Goal: Download file/media

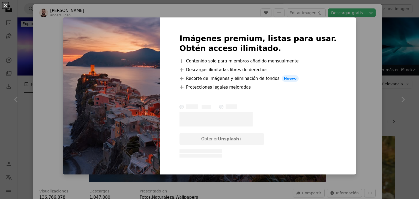
scroll to position [109, 0]
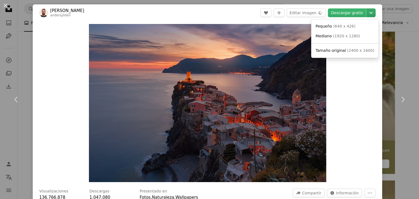
click at [369, 13] on icon "Elegir el tamaño de descarga" at bounding box center [370, 13] width 3 height 2
click at [337, 37] on span "( 1920 x 1280 )" at bounding box center [346, 36] width 27 height 4
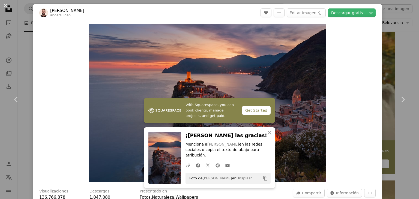
click at [378, 81] on div "An X shape Chevron left Chevron right [PERSON_NAME] andersjilden A heart A plus…" at bounding box center [209, 99] width 419 height 199
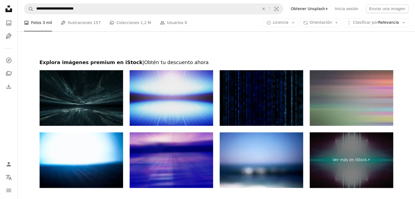
scroll to position [845, 0]
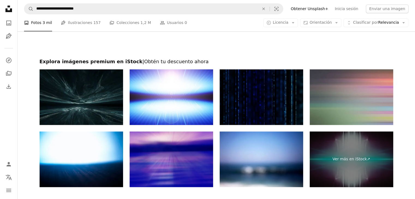
click at [300, 50] on div at bounding box center [215, 44] width 397 height 29
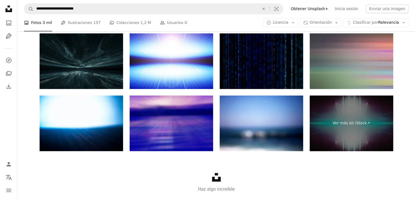
scroll to position [896, 0]
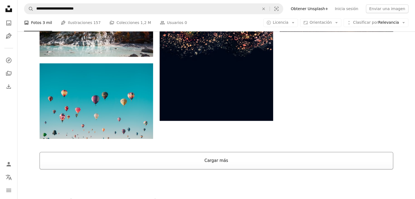
click at [202, 162] on button "Cargar más" at bounding box center [216, 160] width 353 height 17
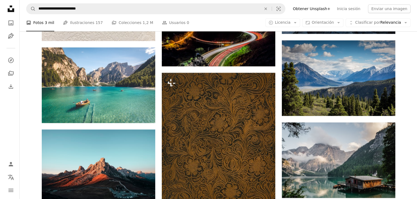
scroll to position [2532, 0]
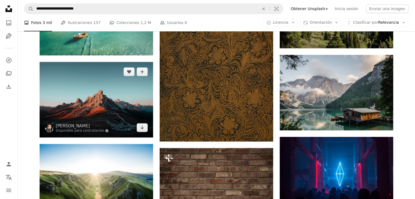
click at [123, 117] on img at bounding box center [96, 100] width 113 height 76
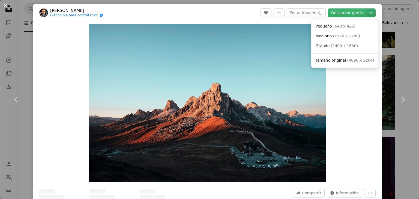
click at [367, 11] on icon "Chevron down" at bounding box center [370, 13] width 9 height 7
click at [351, 39] on span "Mediano ( 1920 x 1280 )" at bounding box center [337, 36] width 44 height 5
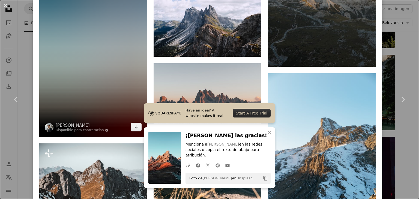
scroll to position [1046, 0]
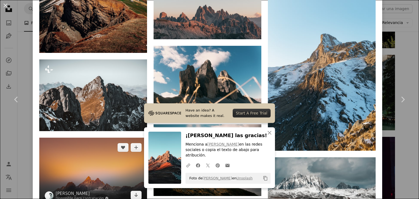
click at [82, 138] on img at bounding box center [93, 171] width 108 height 67
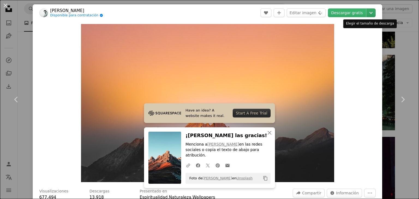
click at [368, 14] on icon "Chevron down" at bounding box center [370, 13] width 9 height 7
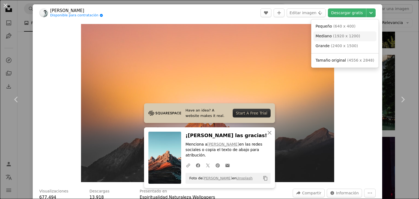
click at [346, 37] on span "( 1920 x 1200 )" at bounding box center [346, 36] width 27 height 4
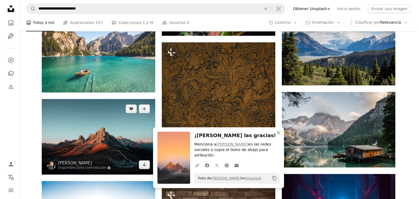
scroll to position [2505, 0]
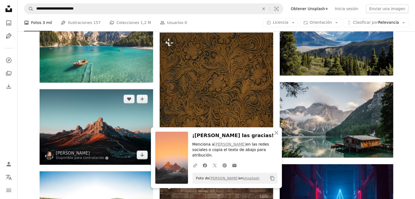
click at [110, 104] on img at bounding box center [96, 127] width 113 height 76
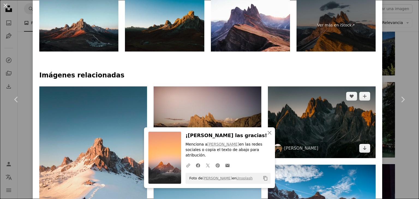
scroll to position [354, 0]
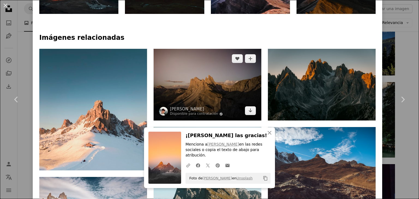
click at [216, 70] on img at bounding box center [207, 85] width 108 height 72
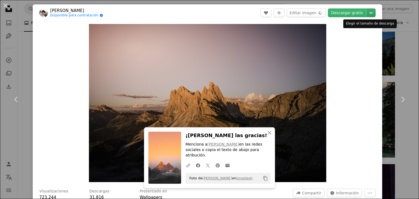
click at [366, 15] on icon "Chevron down" at bounding box center [370, 13] width 9 height 7
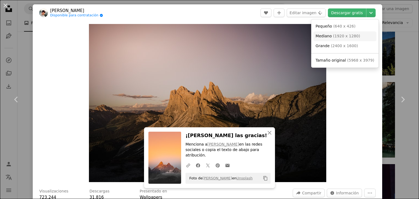
click at [353, 35] on span "( 1920 x 1280 )" at bounding box center [346, 36] width 27 height 4
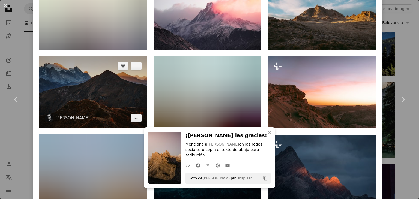
scroll to position [791, 0]
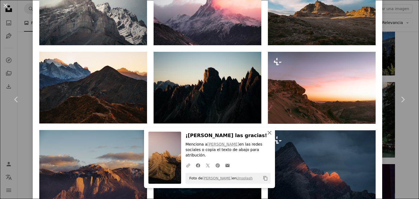
click at [268, 135] on icon "button" at bounding box center [269, 133] width 4 height 4
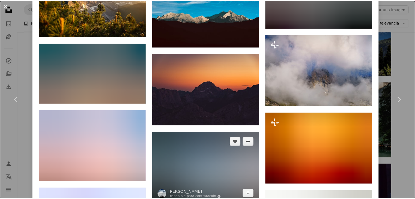
scroll to position [9232, 0]
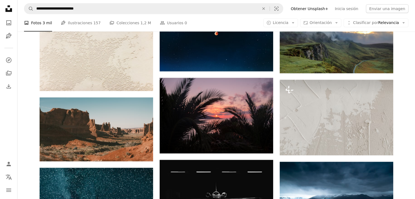
scroll to position [5559, 0]
